Goal: Information Seeking & Learning: Learn about a topic

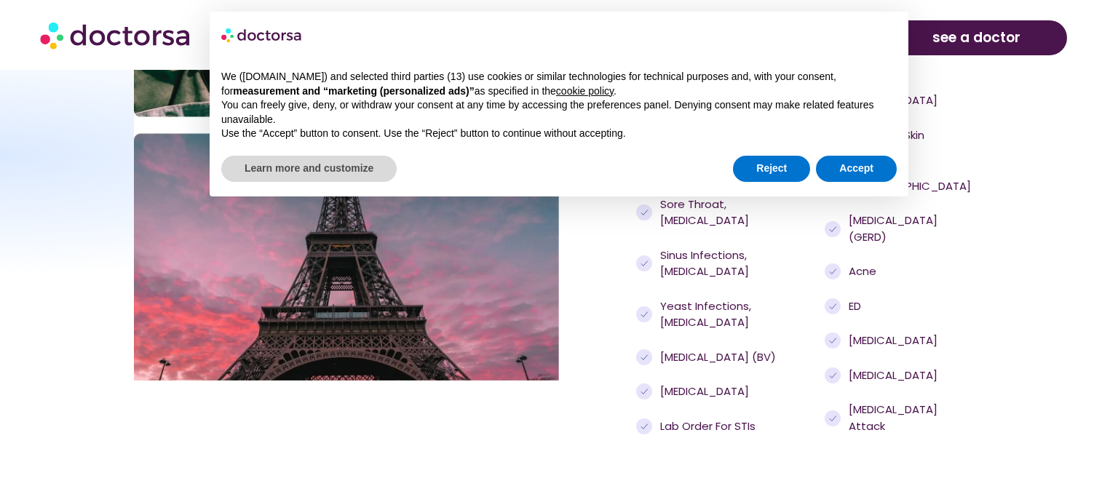
scroll to position [1233, 0]
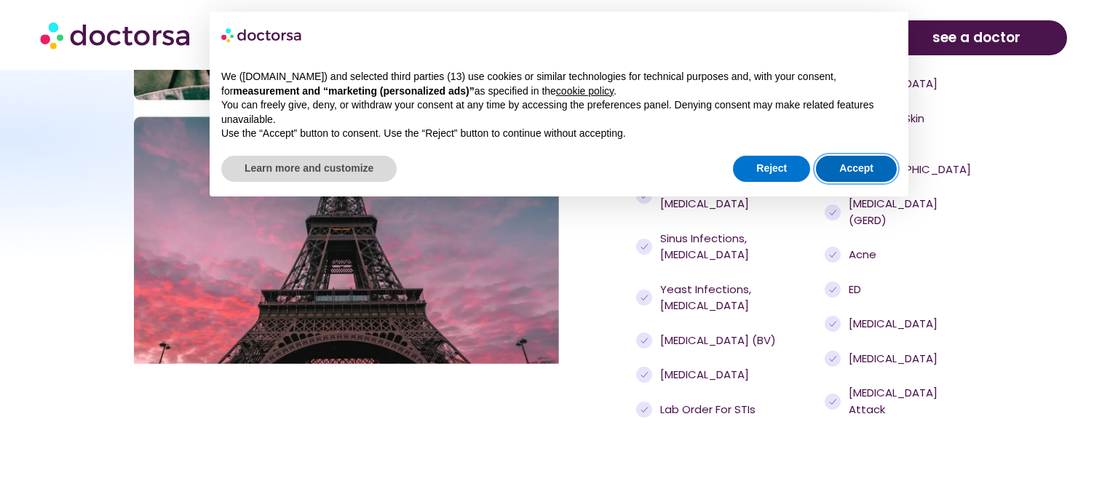
click at [846, 173] on button "Accept" at bounding box center [856, 169] width 81 height 26
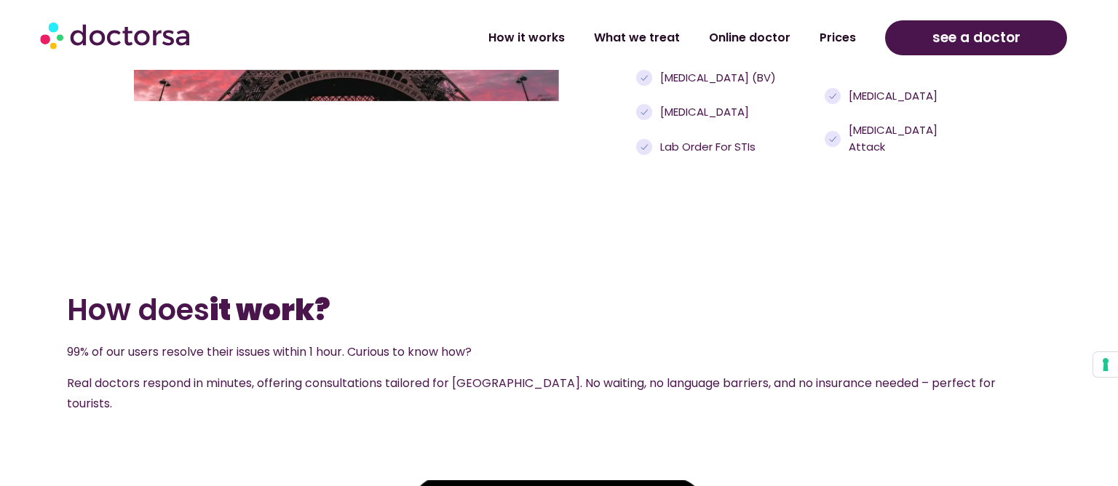
scroll to position [1496, 0]
click at [830, 36] on link "Prices" at bounding box center [837, 31] width 65 height 33
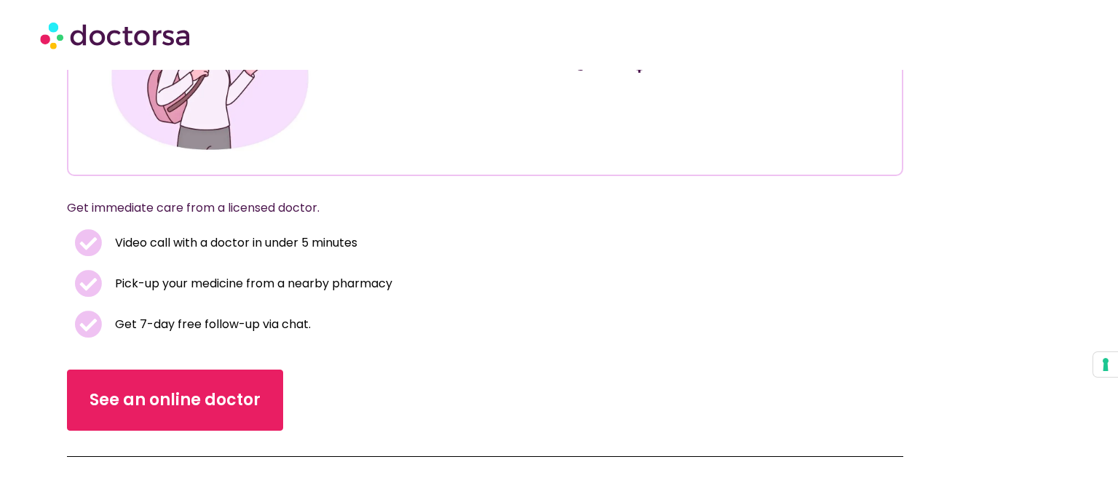
scroll to position [241, 0]
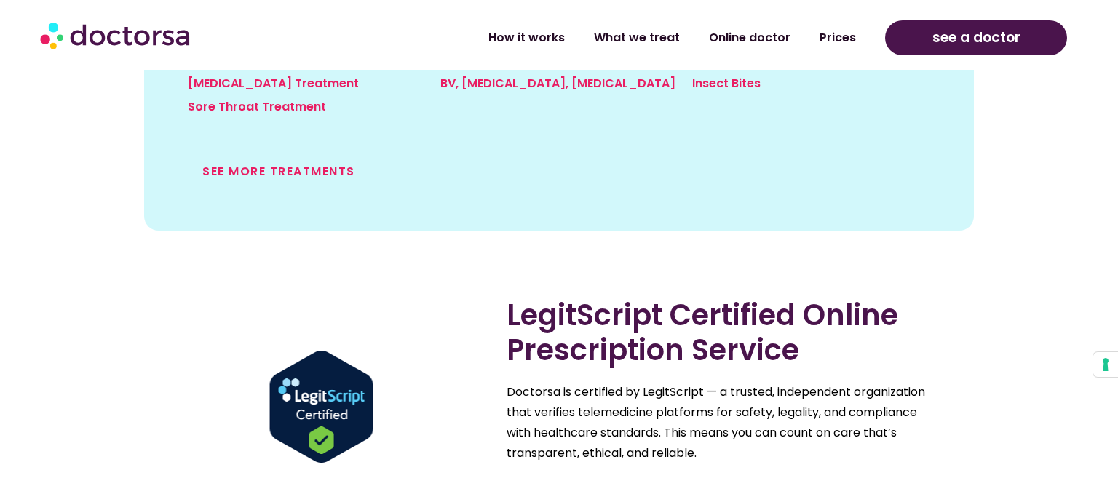
scroll to position [1749, 0]
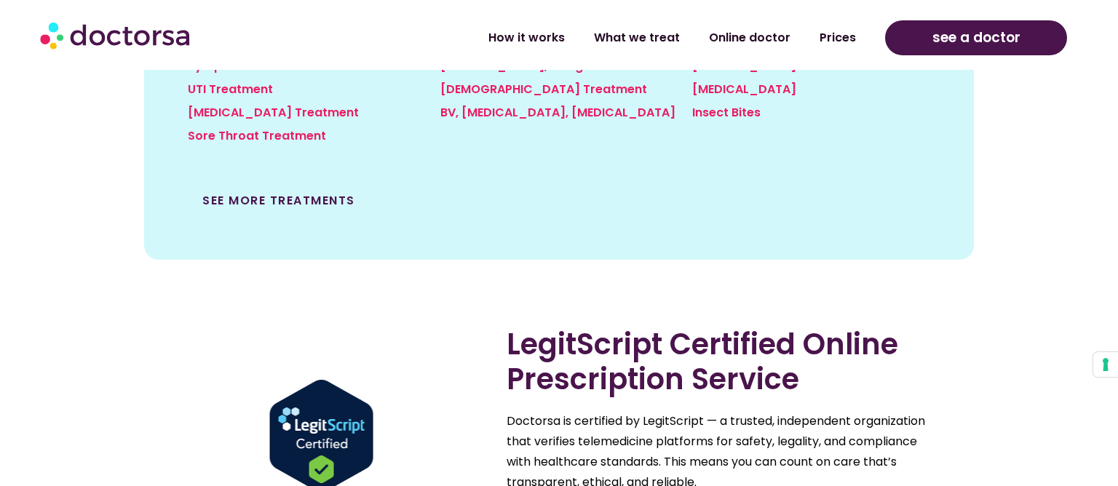
click at [328, 192] on link "See more treatments" at bounding box center [278, 200] width 153 height 17
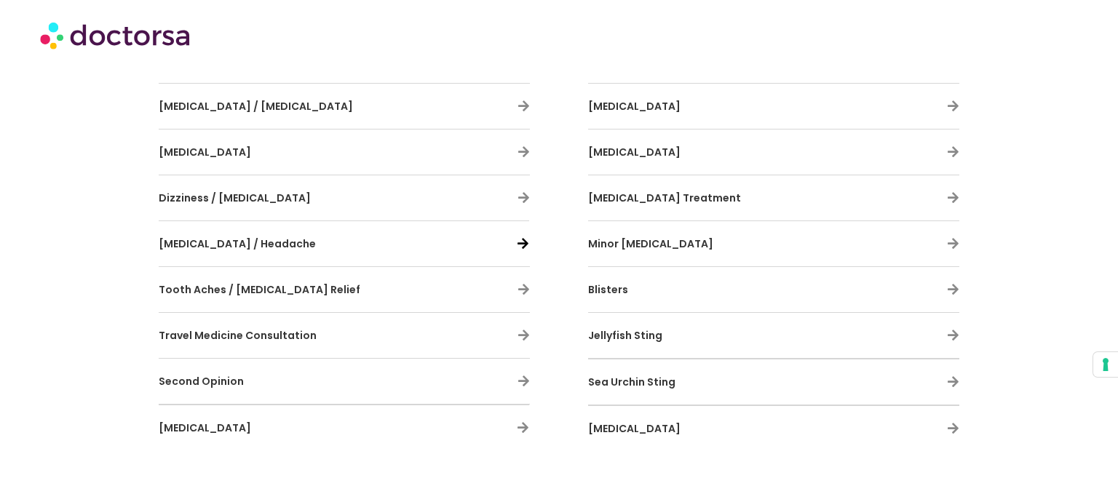
scroll to position [1372, 0]
